Goal: Information Seeking & Learning: Learn about a topic

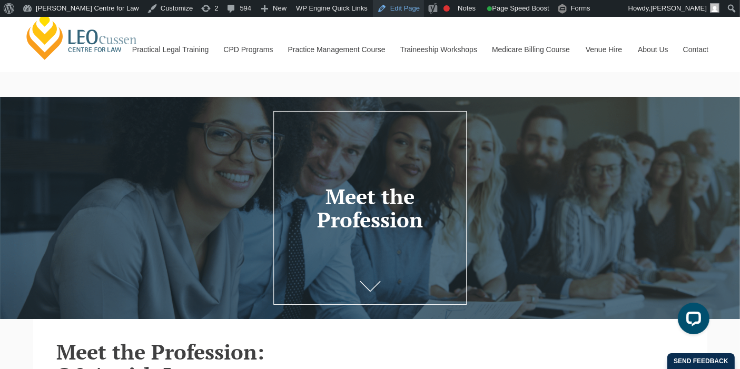
click at [373, 9] on link "Edit Page" at bounding box center [398, 8] width 51 height 17
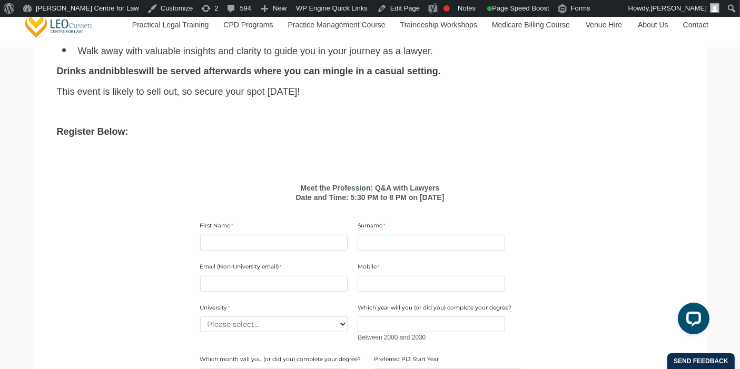
scroll to position [586, 0]
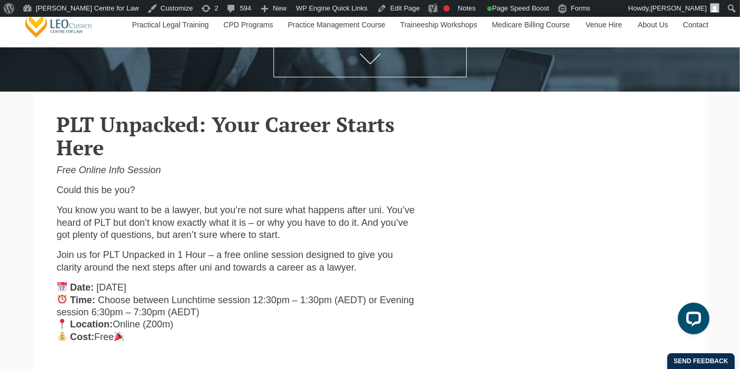
scroll to position [229, 0]
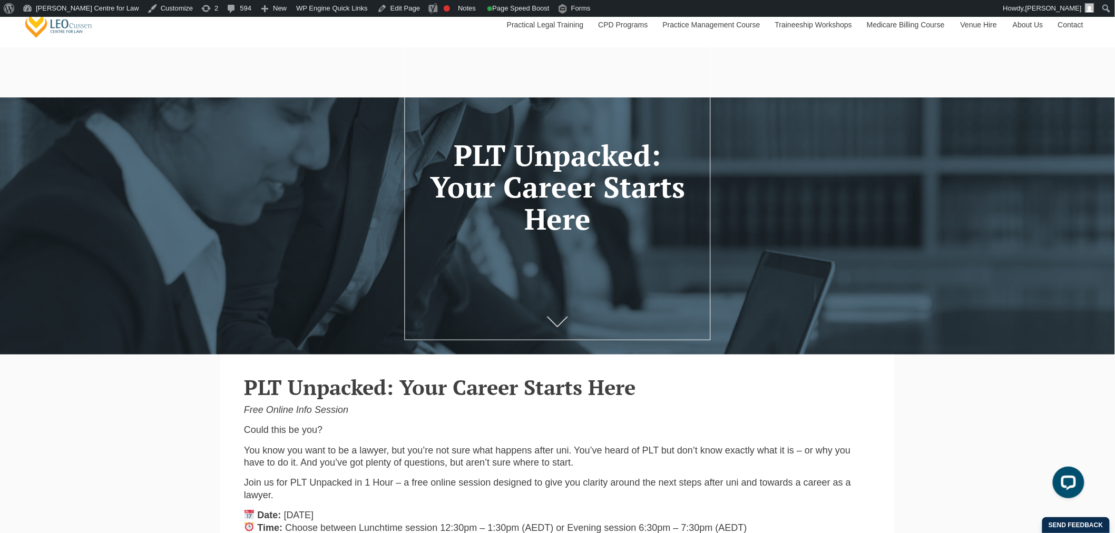
scroll to position [292, 0]
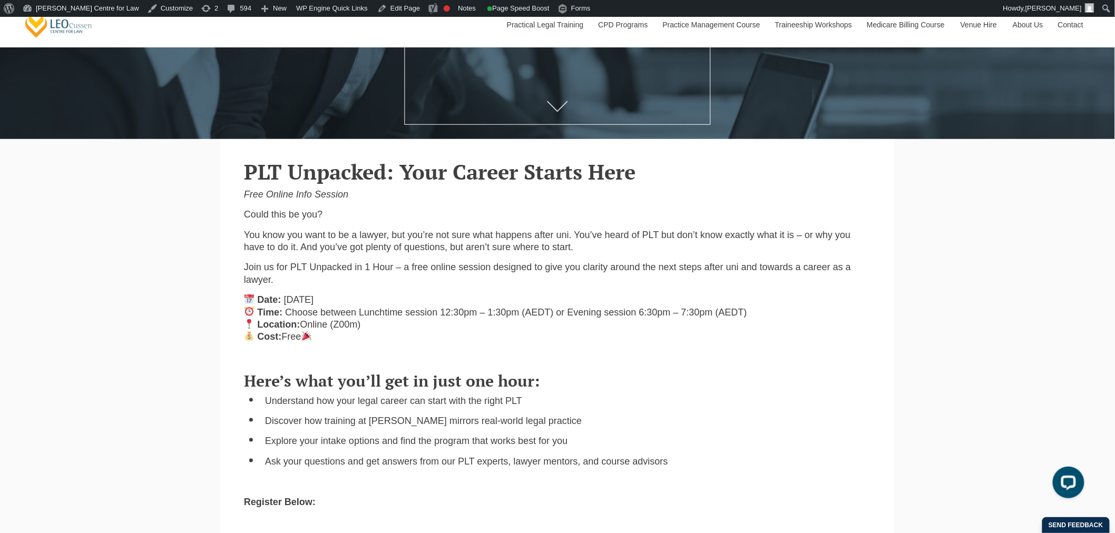
click at [461, 313] on span "Choose between Lunchtime session 12:30pm – 1:30pm (AEDT) or Evening session 6:3…" at bounding box center [516, 312] width 462 height 11
click at [639, 369] on div "Here’s what you’ll get in just one hour: Understand how your legal career can s…" at bounding box center [557, 439] width 643 height 154
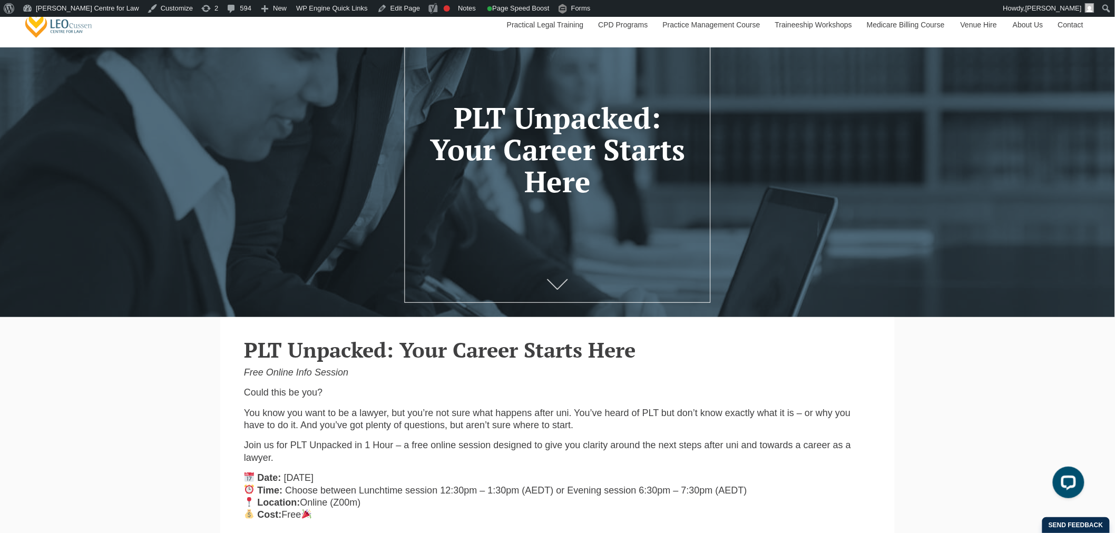
scroll to position [96, 0]
